Goal: Task Accomplishment & Management: Manage account settings

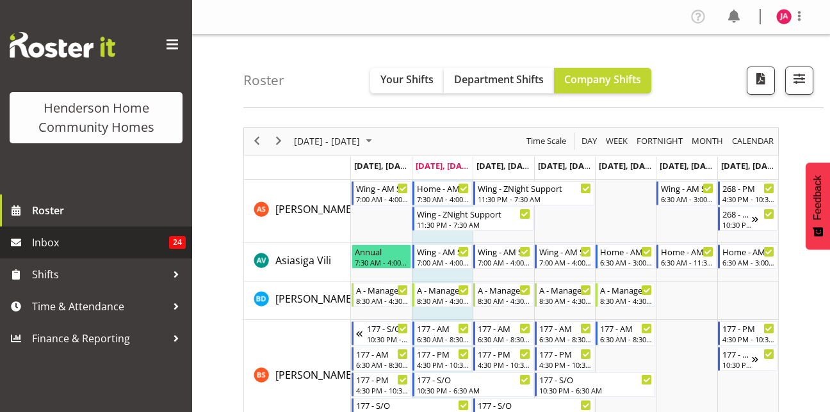
click at [69, 238] on span "Inbox" at bounding box center [100, 242] width 137 height 19
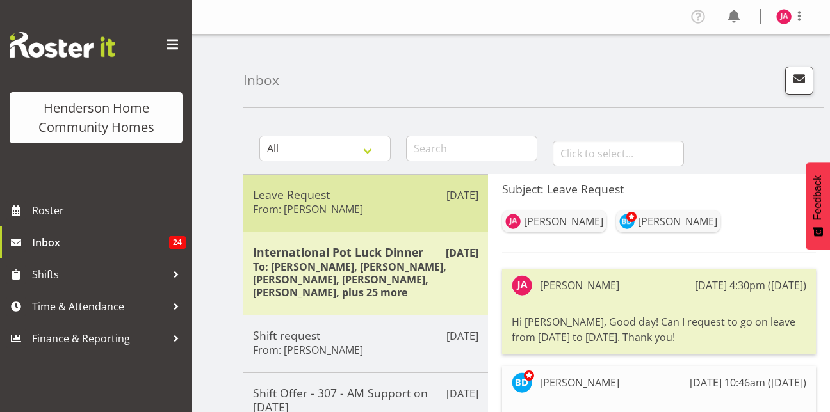
click at [376, 202] on div "Leave Request From: [PERSON_NAME]" at bounding box center [365, 203] width 225 height 31
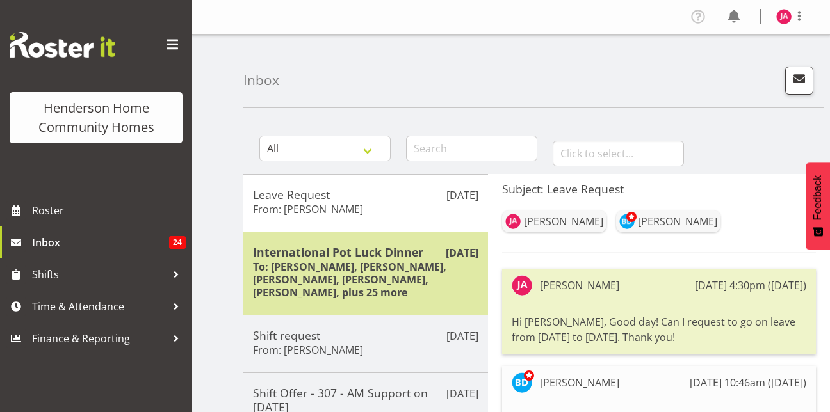
click at [363, 244] on div "[DATE] International Pot Luck Dinner To: [PERSON_NAME], [PERSON_NAME], [PERSON_…" at bounding box center [365, 273] width 245 height 83
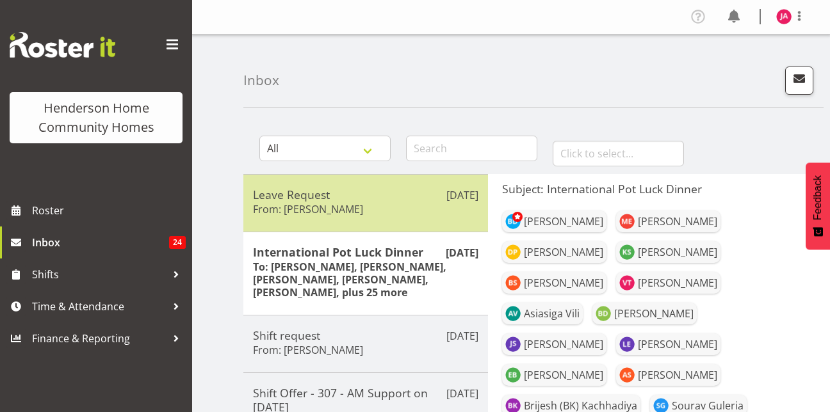
click at [376, 206] on div "Leave Request From: [PERSON_NAME]" at bounding box center [365, 203] width 225 height 31
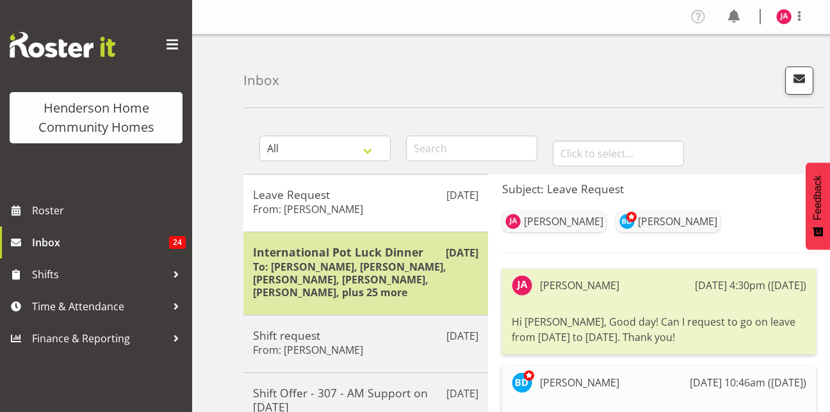
click at [389, 274] on h6 "To: [PERSON_NAME], [PERSON_NAME], [PERSON_NAME], [PERSON_NAME], [PERSON_NAME], …" at bounding box center [365, 280] width 225 height 38
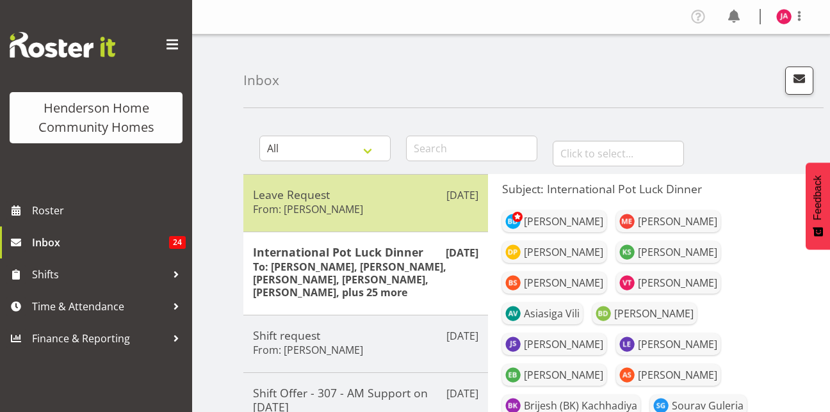
click at [376, 210] on div "Leave Request From: [PERSON_NAME]" at bounding box center [365, 203] width 225 height 31
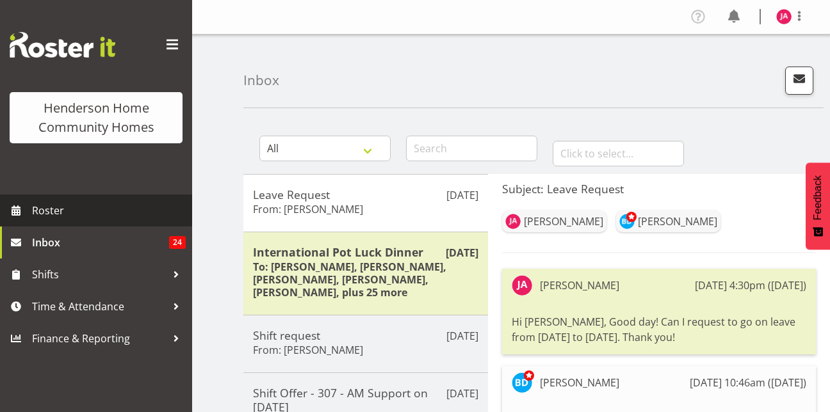
click at [58, 198] on link "Roster" at bounding box center [96, 211] width 192 height 32
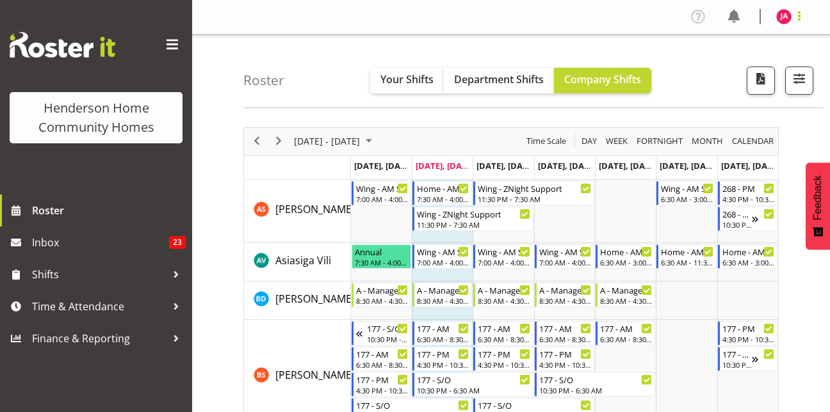
click at [803, 20] on span at bounding box center [798, 15] width 15 height 15
click at [750, 61] on link "Log Out" at bounding box center [745, 67] width 123 height 23
